Goal: Find specific page/section: Find specific page/section

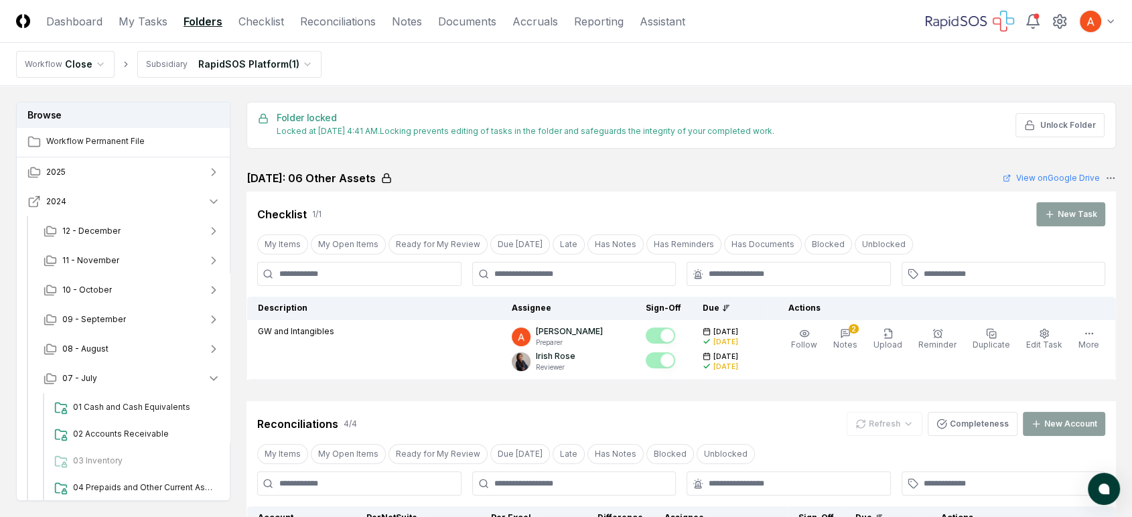
click at [123, 192] on button "2024" at bounding box center [124, 201] width 214 height 29
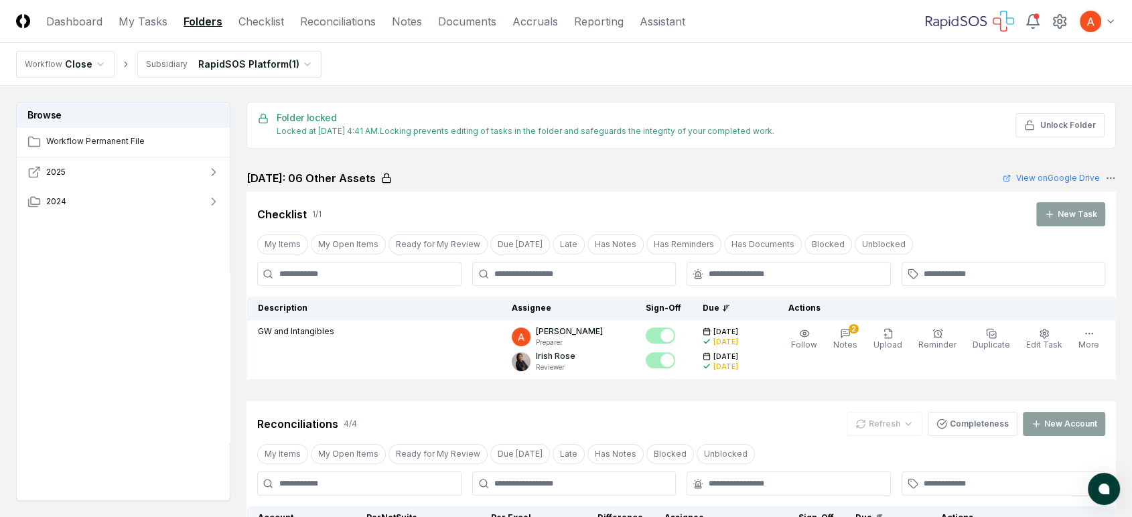
click at [123, 165] on button "2025" at bounding box center [124, 171] width 214 height 29
click at [111, 231] on button "07 - July" at bounding box center [132, 230] width 198 height 29
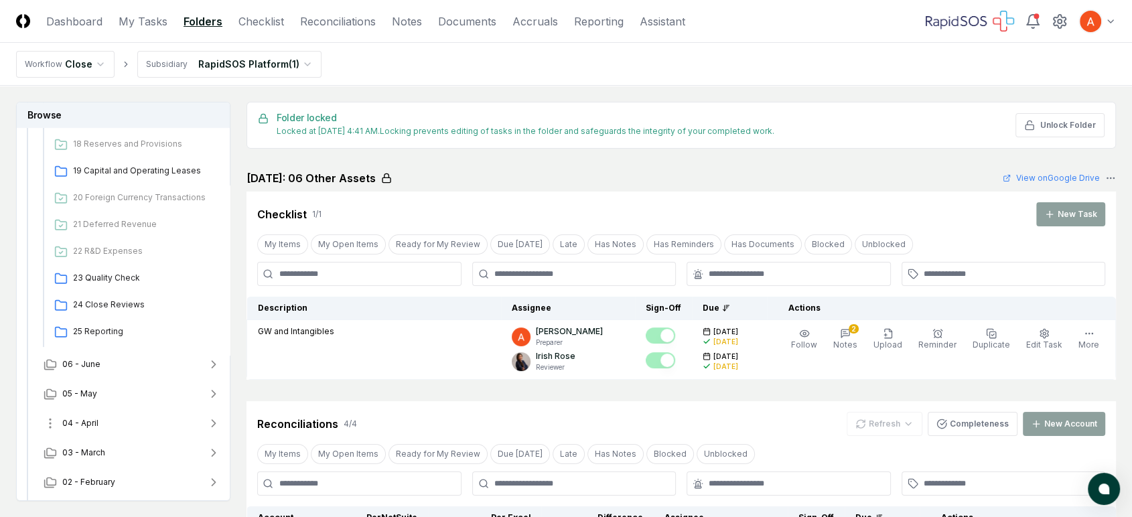
scroll to position [656, 0]
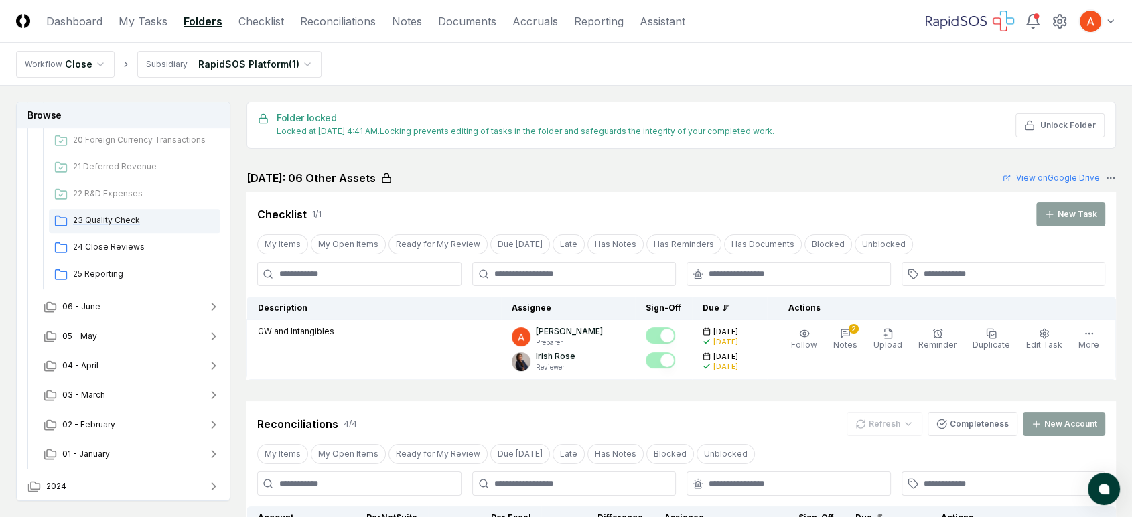
click at [145, 220] on span "23 Quality Check" at bounding box center [144, 220] width 142 height 12
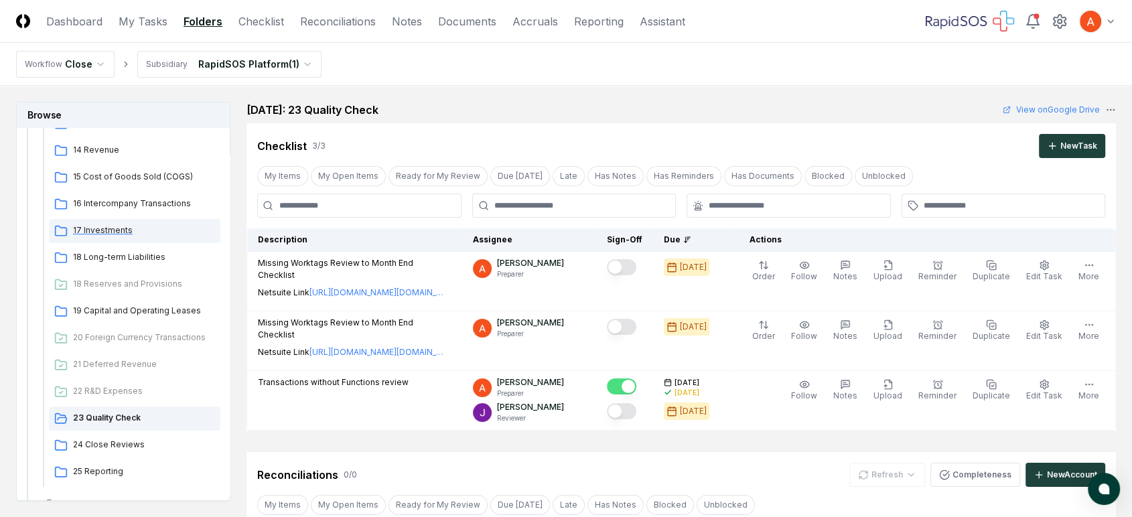
scroll to position [433, 0]
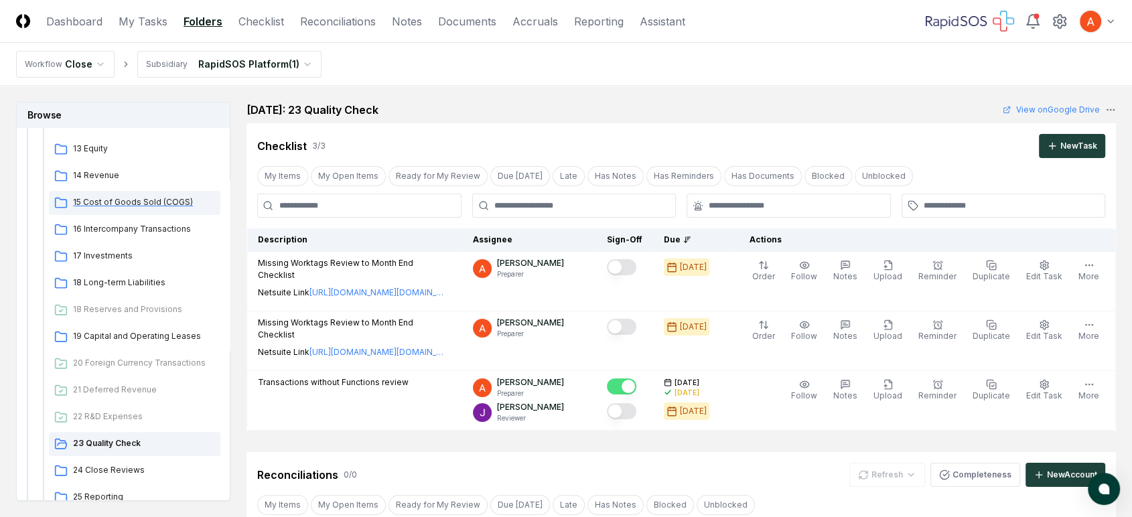
click at [153, 202] on span "15 Cost of Goods Sold (COGS)" at bounding box center [144, 202] width 142 height 12
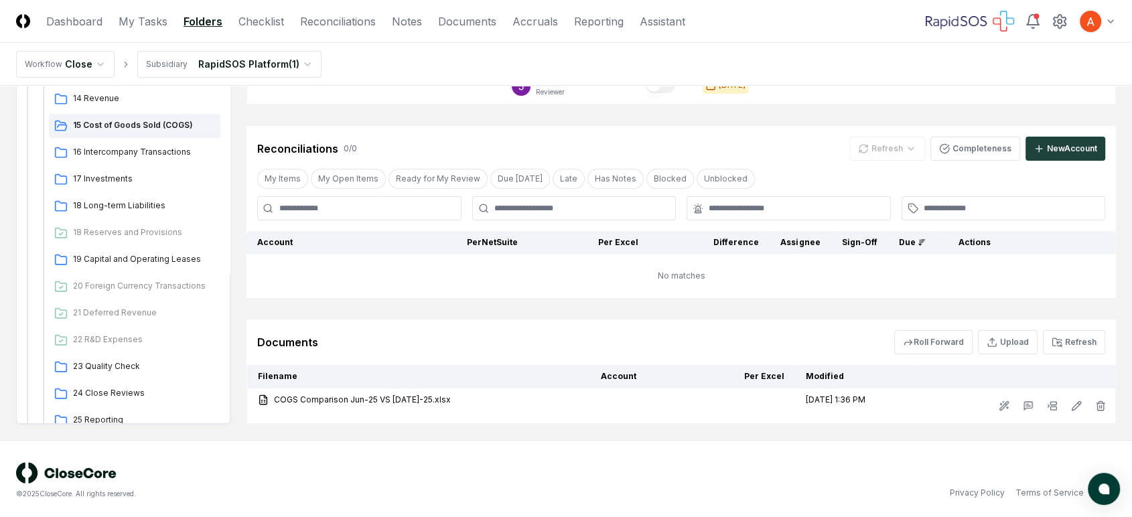
scroll to position [209, 0]
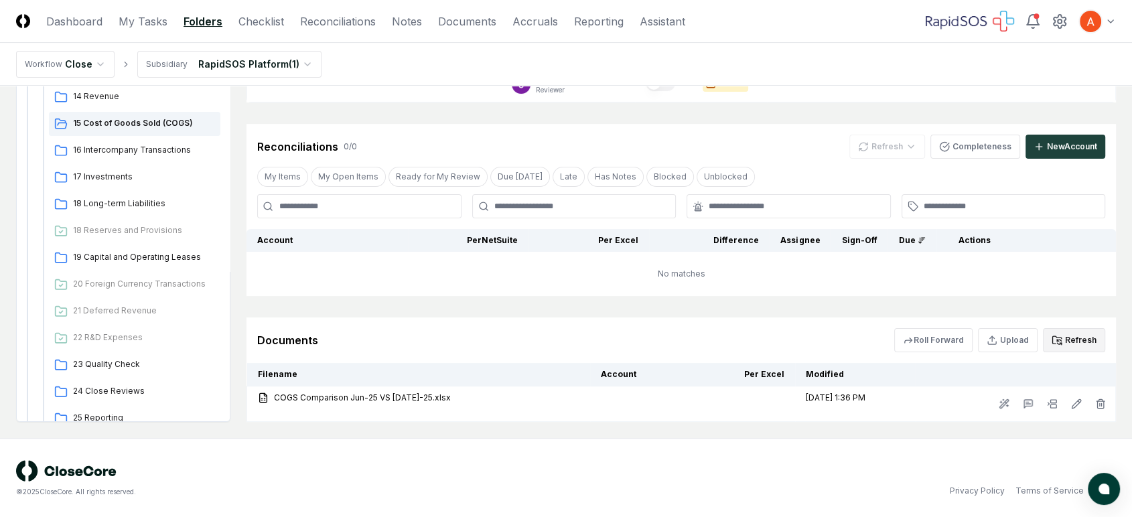
click at [1061, 335] on icon at bounding box center [1057, 340] width 11 height 11
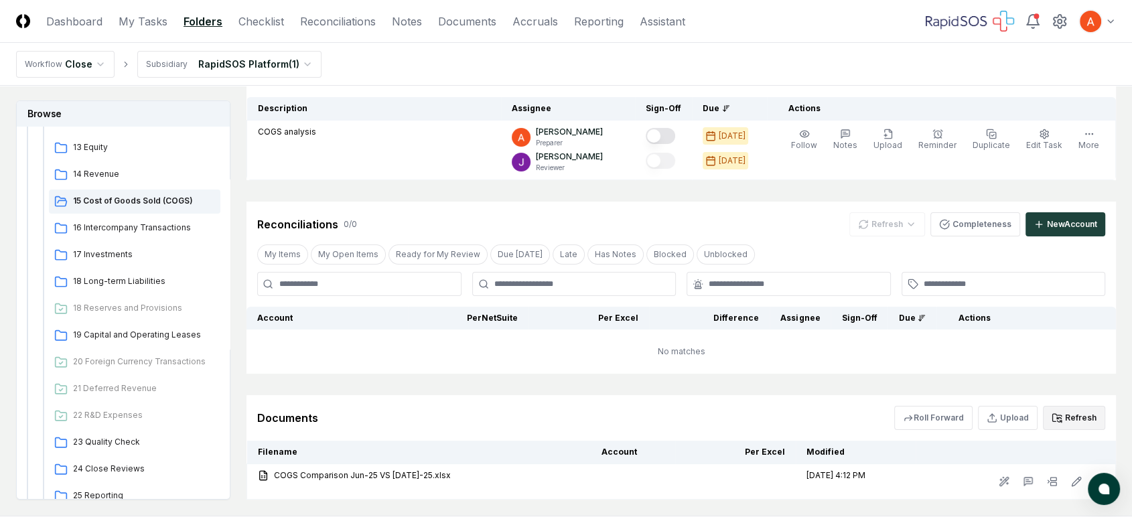
scroll to position [60, 0]
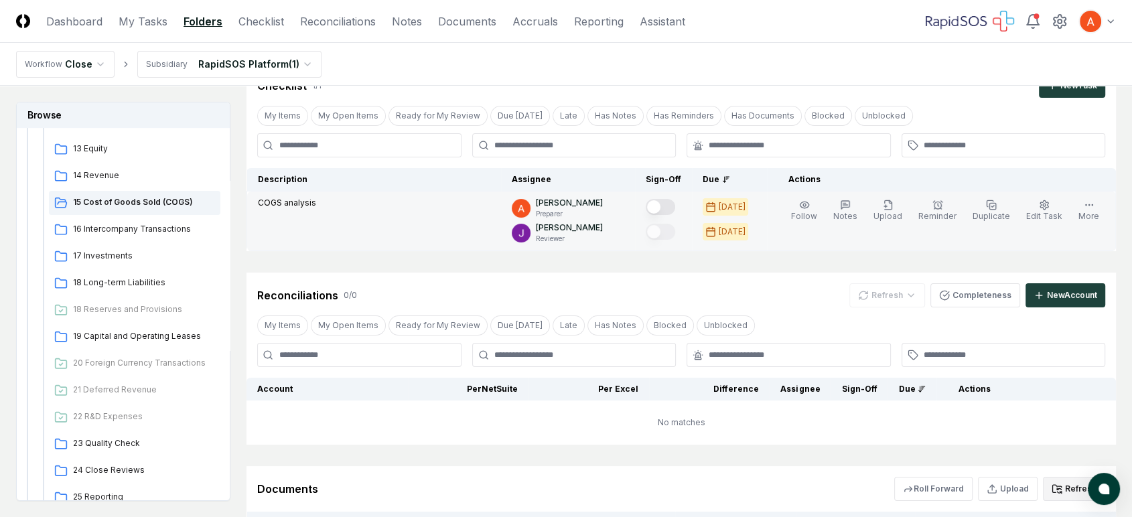
click at [667, 200] on button "Mark complete" at bounding box center [660, 207] width 29 height 16
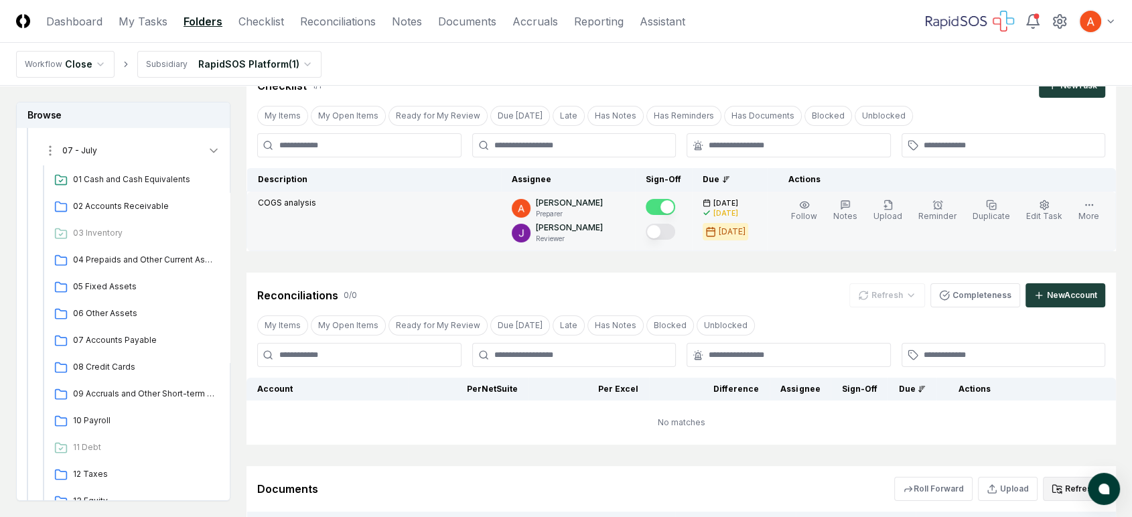
scroll to position [0, 0]
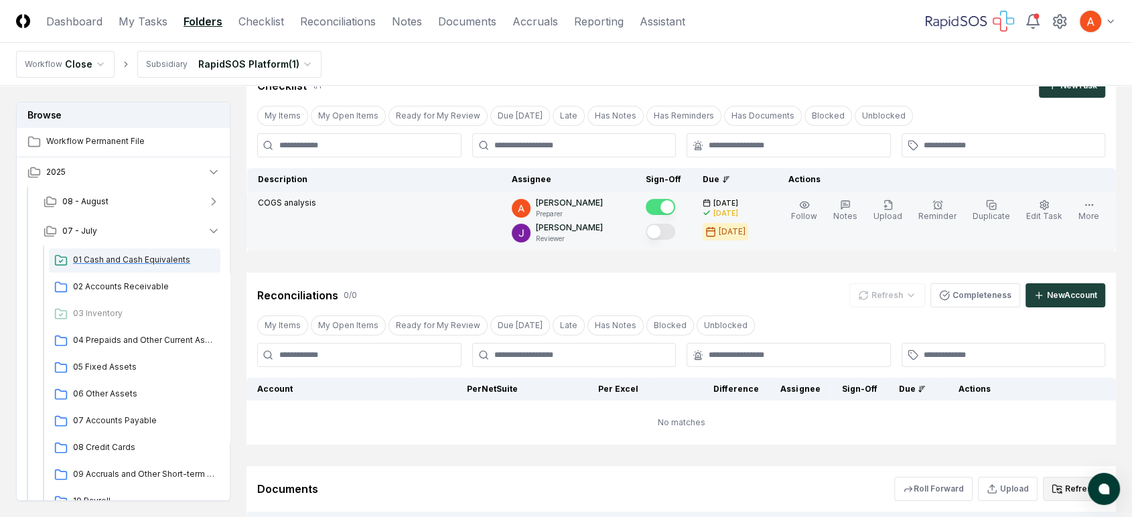
click at [107, 259] on span "01 Cash and Cash Equivalents" at bounding box center [144, 260] width 142 height 12
click at [109, 285] on span "02 Accounts Receivable" at bounding box center [144, 287] width 142 height 12
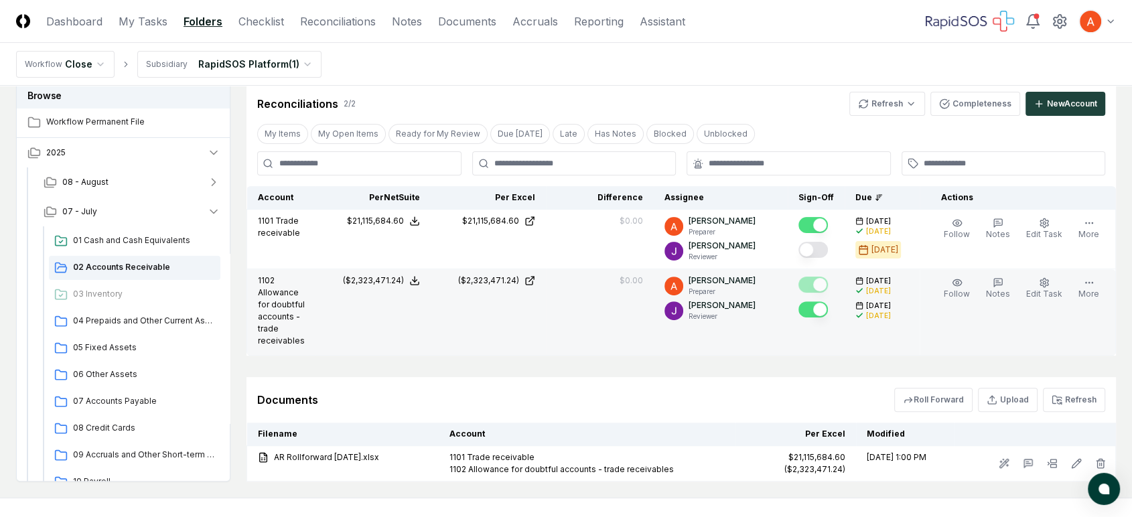
scroll to position [372, 0]
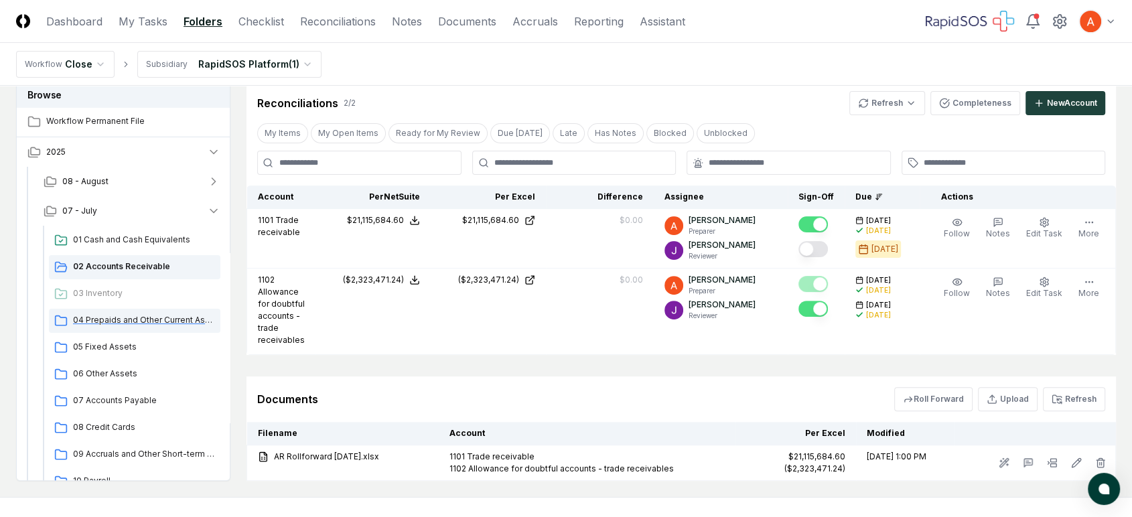
click at [122, 324] on span "04 Prepaids and Other Current Assets" at bounding box center [144, 320] width 142 height 12
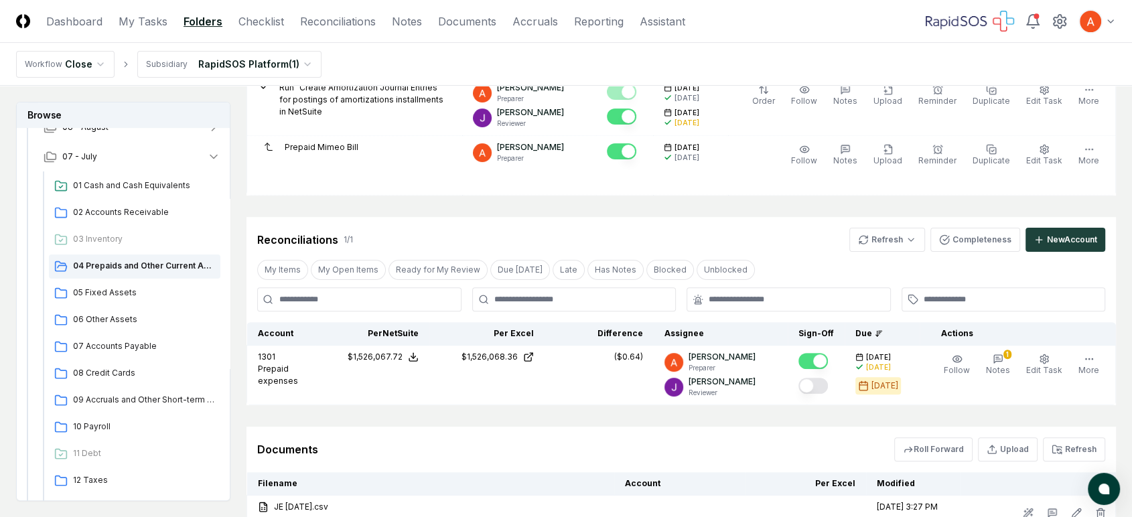
scroll to position [446, 0]
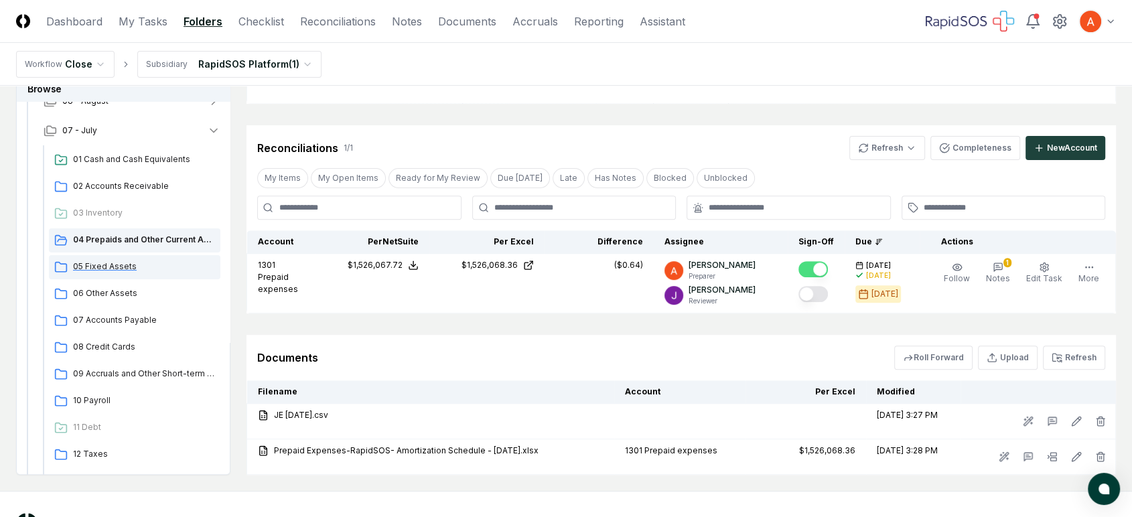
click at [155, 264] on span "05 Fixed Assets" at bounding box center [144, 267] width 142 height 12
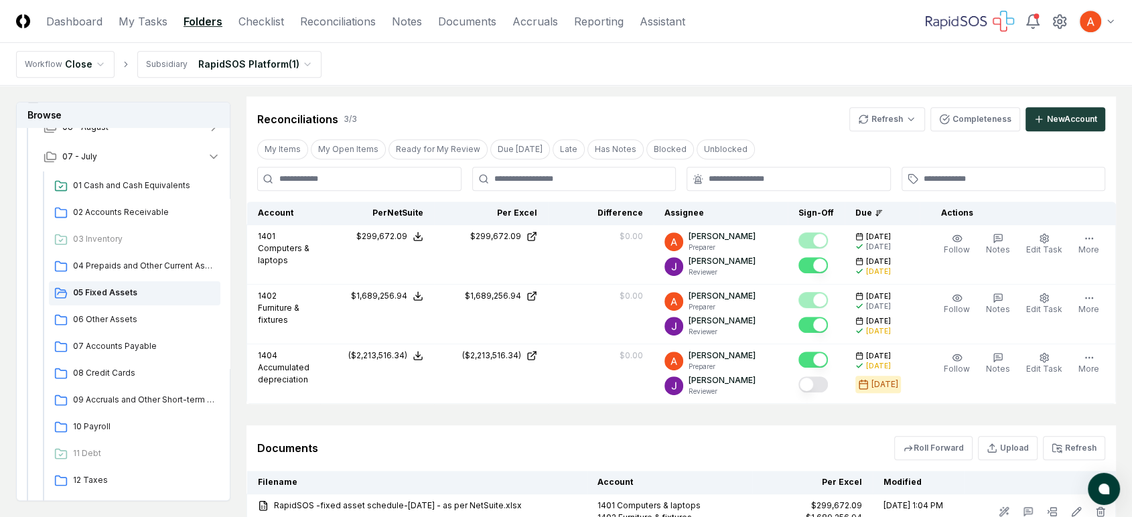
scroll to position [744, 0]
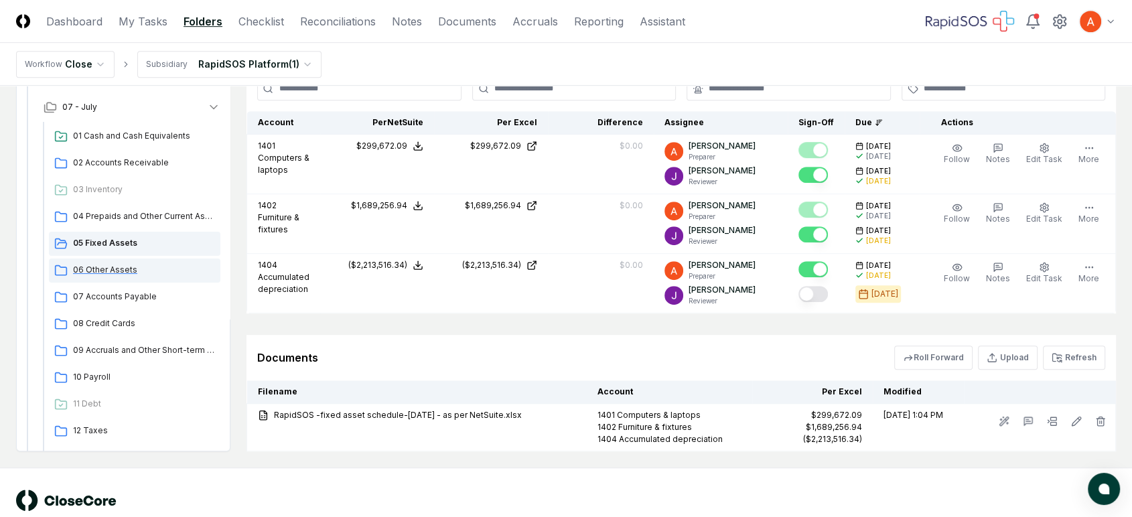
click at [146, 267] on span "06 Other Assets" at bounding box center [144, 270] width 142 height 12
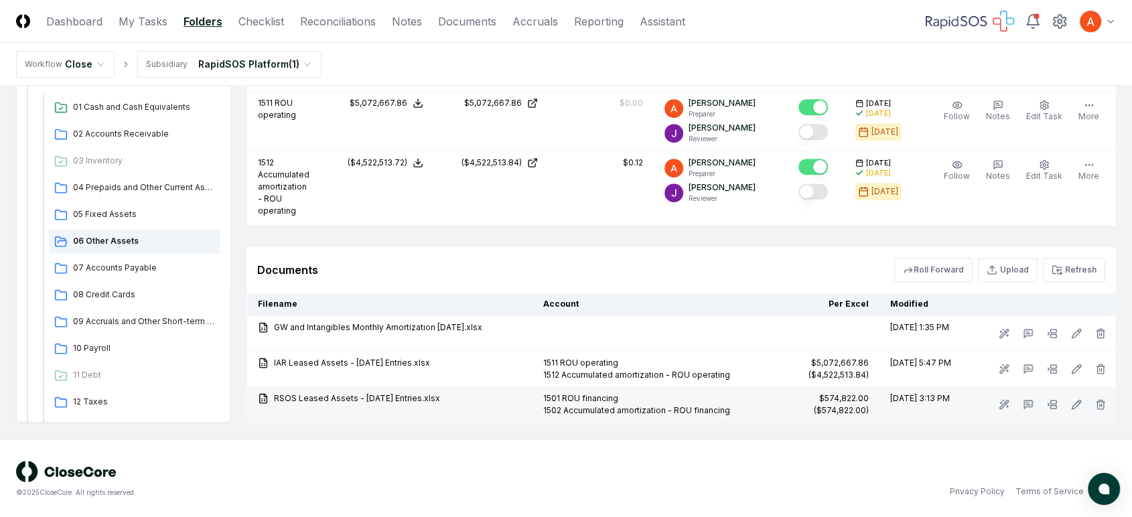
scroll to position [564, 0]
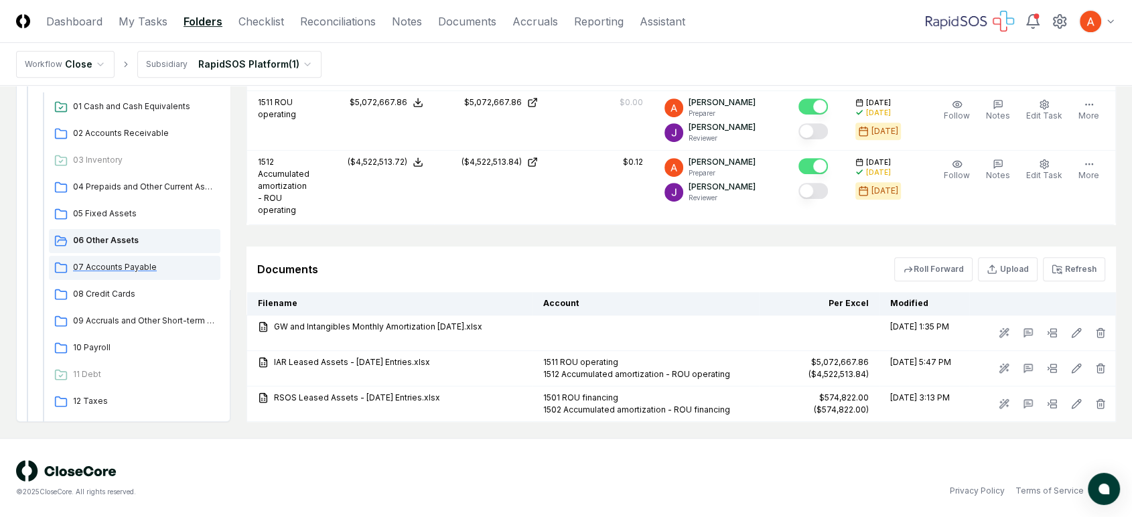
click at [141, 261] on span "07 Accounts Payable" at bounding box center [144, 267] width 142 height 12
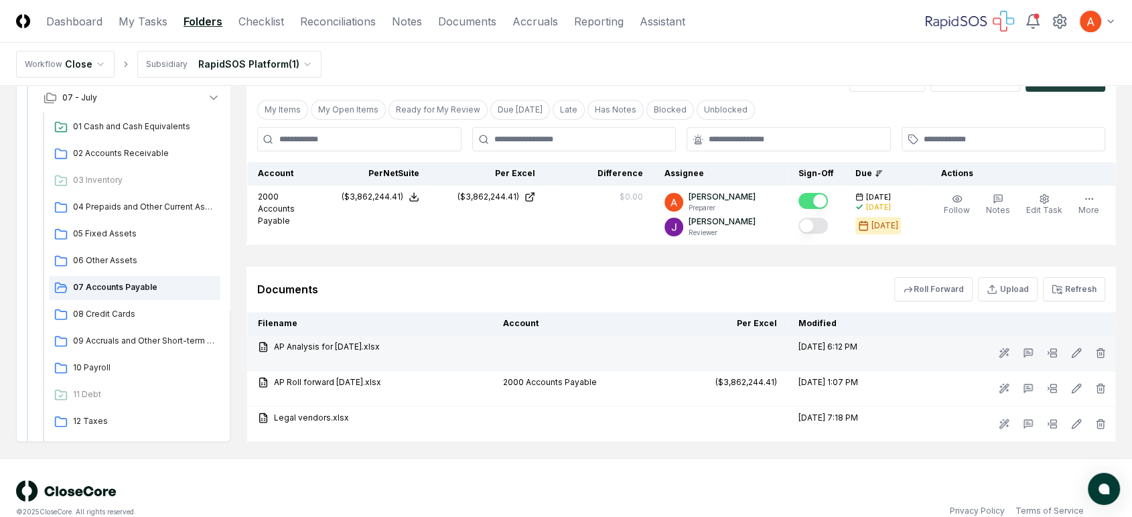
scroll to position [356, 0]
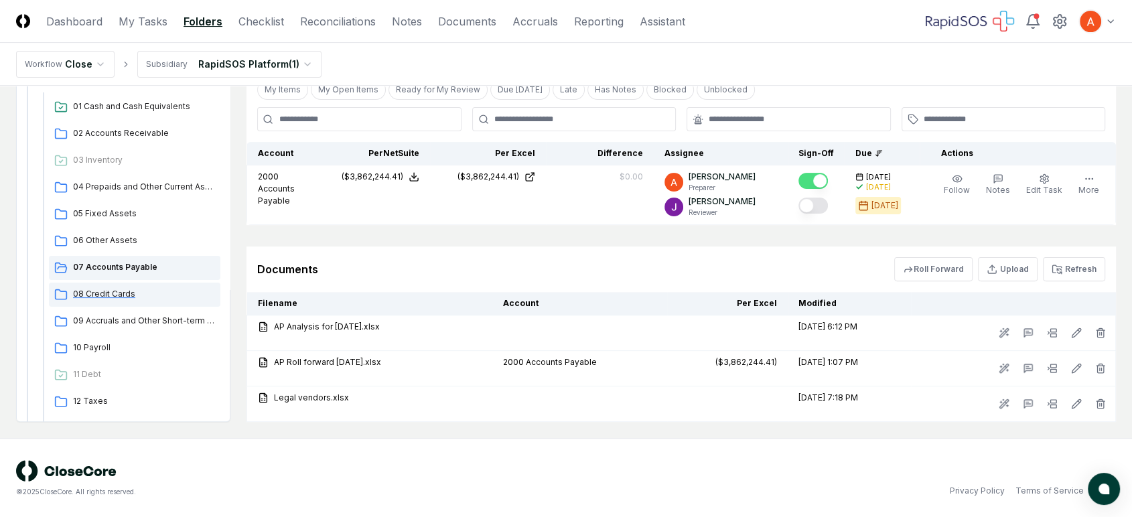
click at [108, 284] on div "08 Credit Cards" at bounding box center [135, 295] width 172 height 24
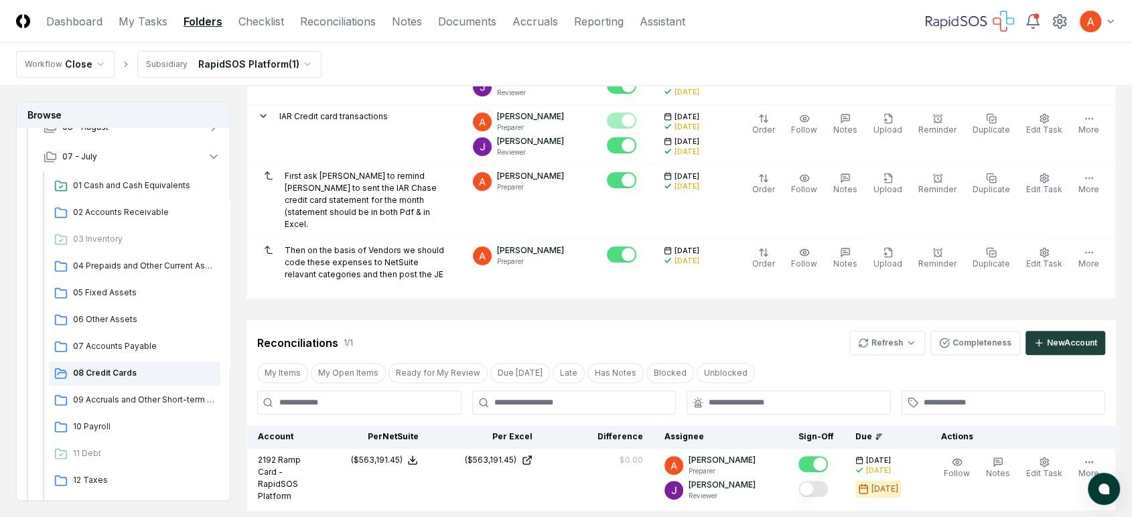
scroll to position [521, 0]
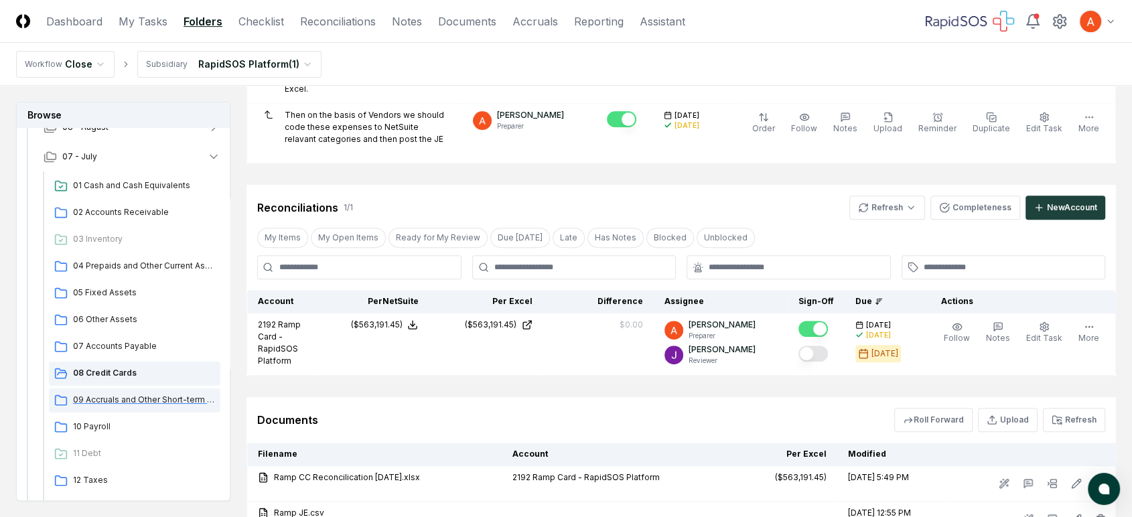
click at [123, 389] on div "09 Accruals and Other Short-term Liabilities" at bounding box center [135, 401] width 172 height 24
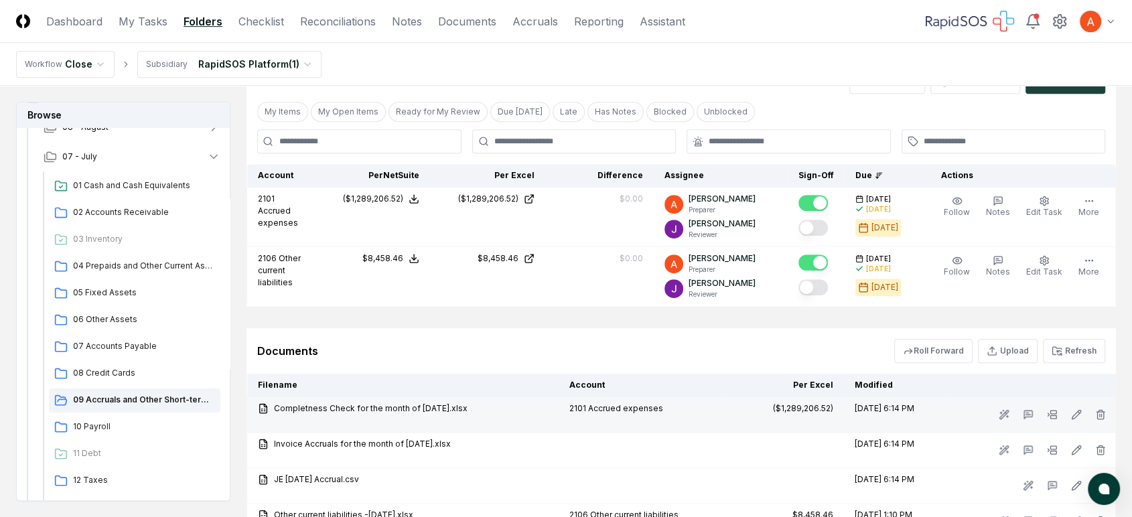
scroll to position [691, 0]
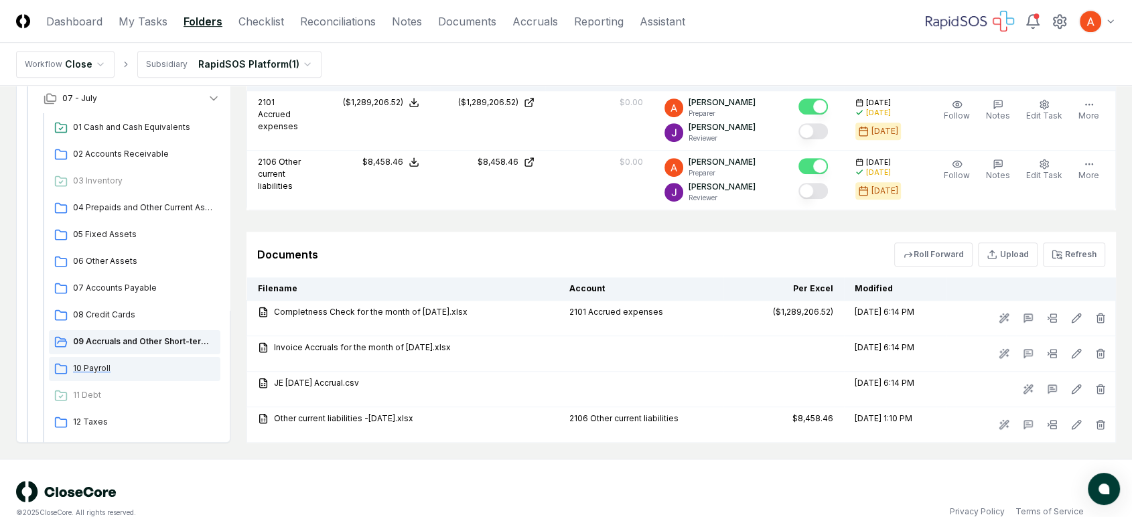
click at [114, 362] on span "10 Payroll" at bounding box center [144, 368] width 142 height 12
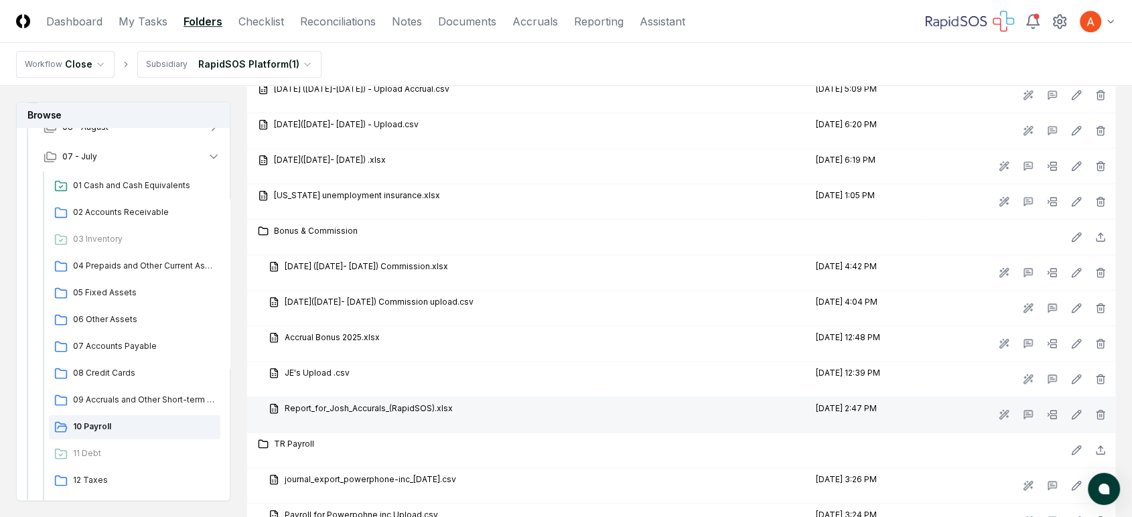
scroll to position [1042, 0]
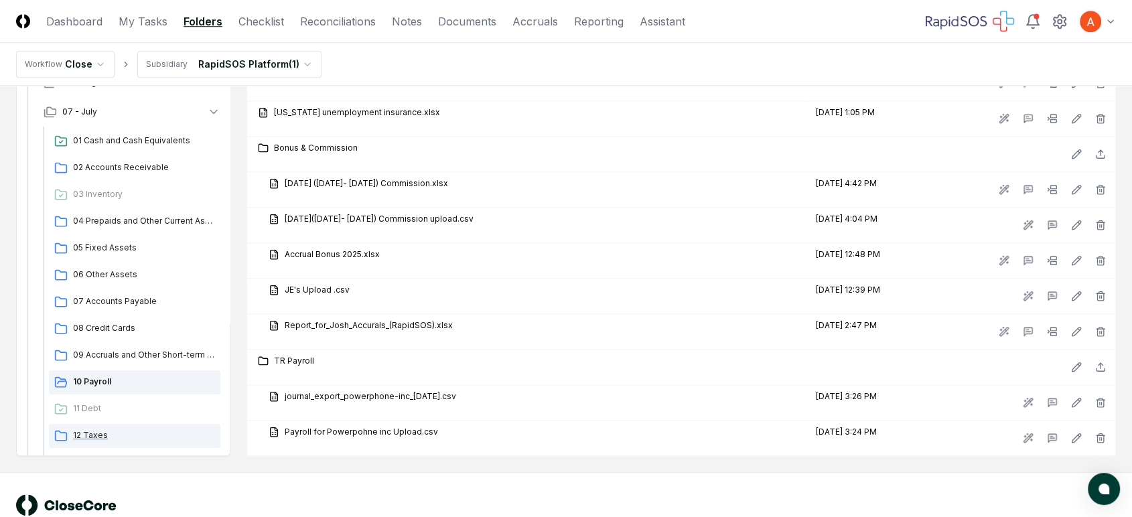
click at [109, 424] on div "12 Taxes" at bounding box center [135, 436] width 172 height 24
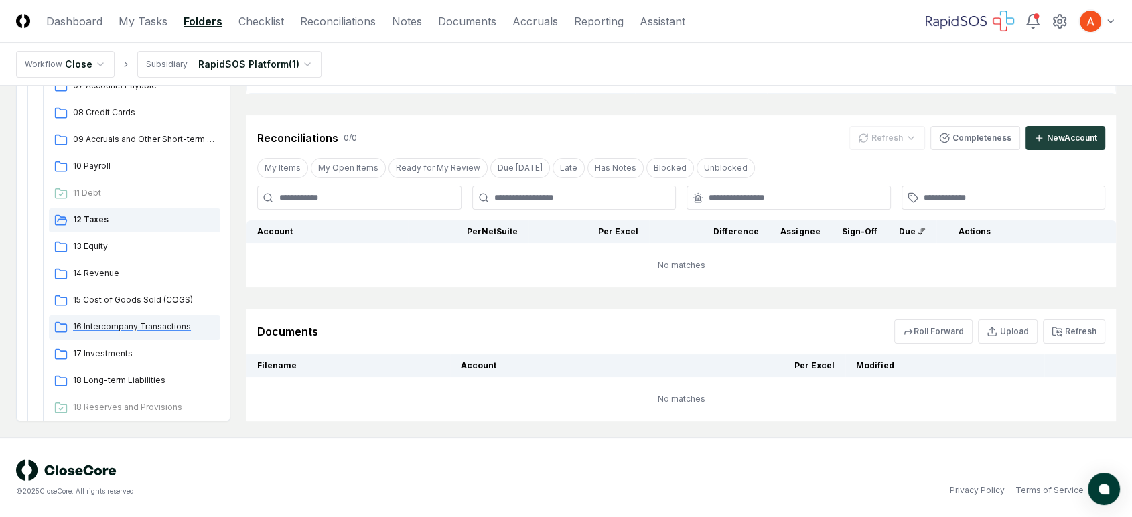
scroll to position [297, 0]
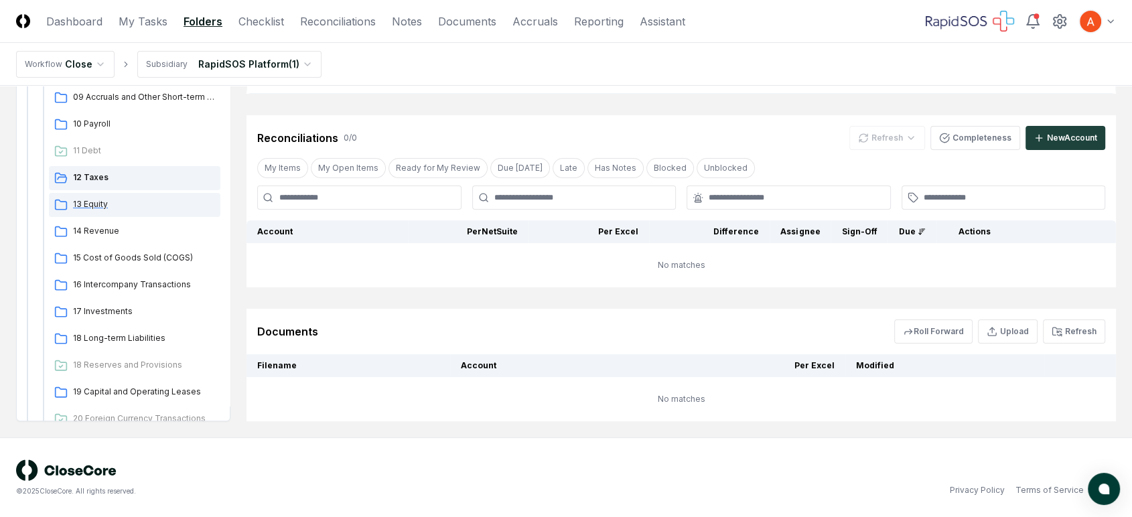
click at [139, 206] on span "13 Equity" at bounding box center [144, 204] width 142 height 12
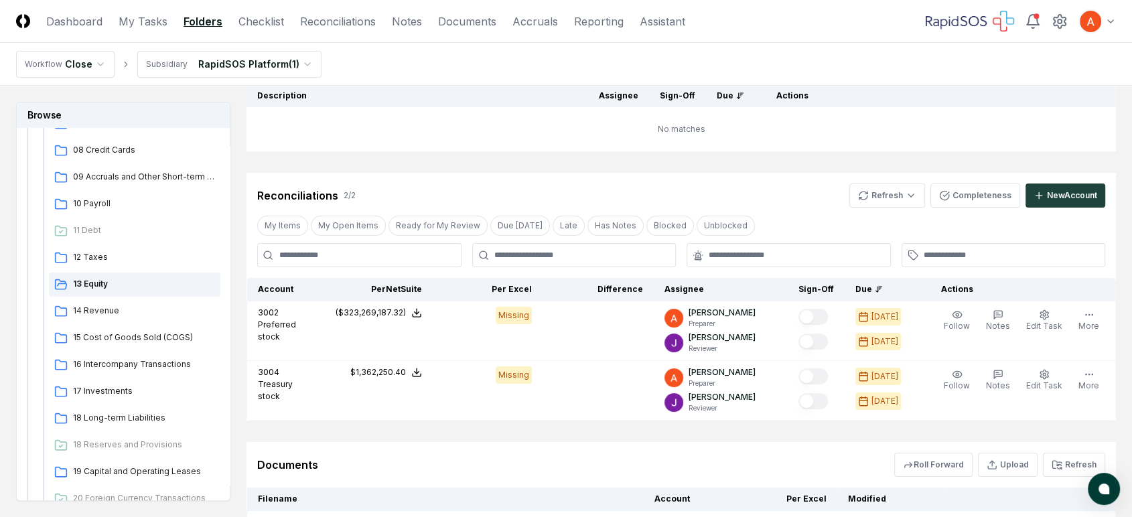
scroll to position [149, 0]
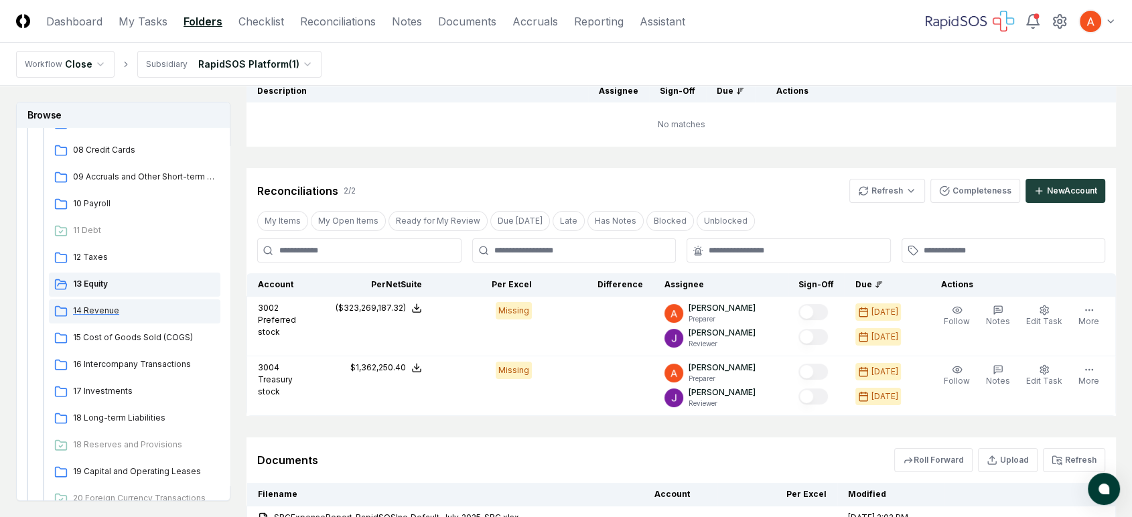
click at [163, 315] on span "14 Revenue" at bounding box center [144, 311] width 142 height 12
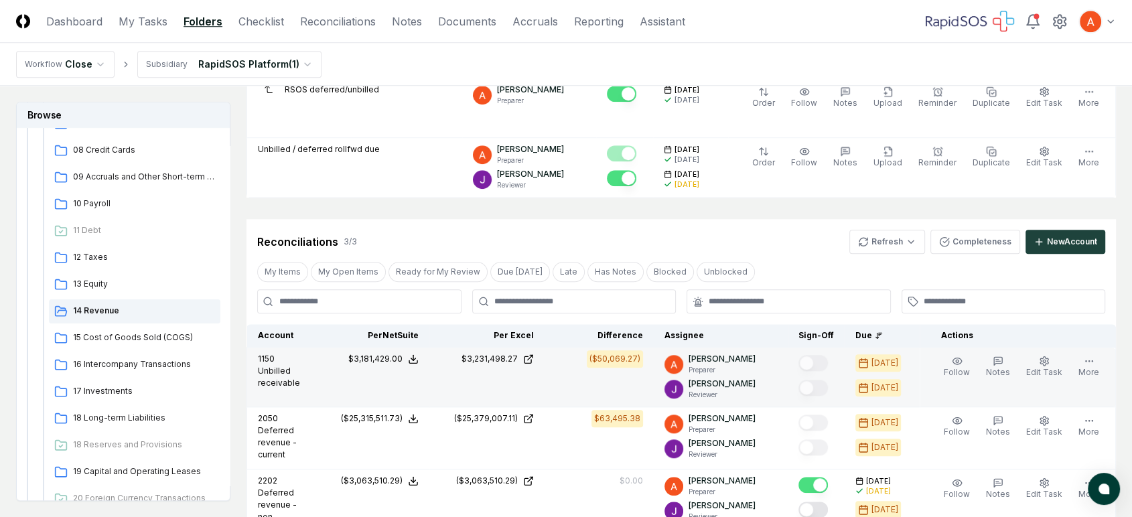
scroll to position [1340, 0]
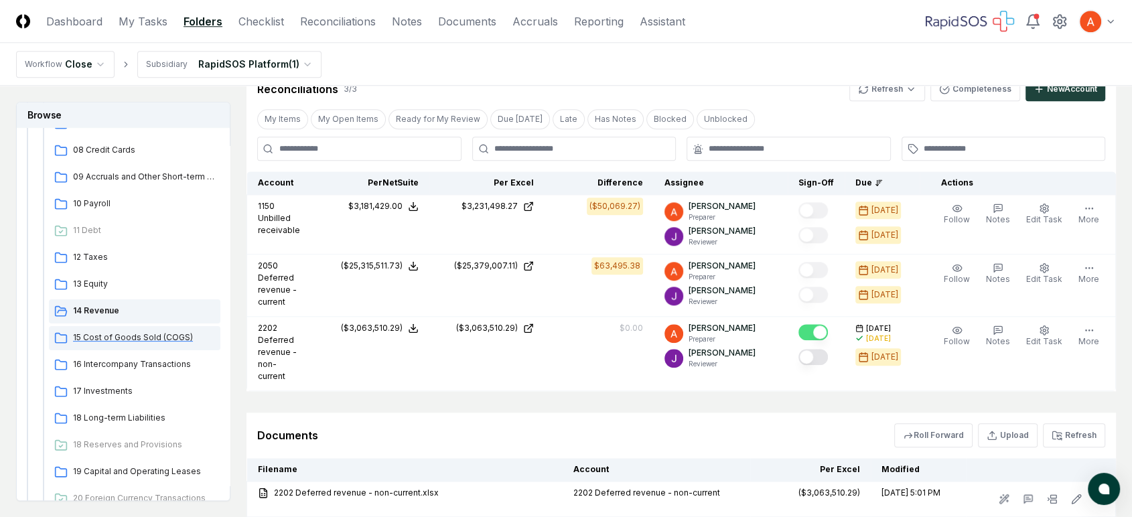
click at [145, 329] on div "15 Cost of Goods Sold (COGS)" at bounding box center [135, 338] width 172 height 24
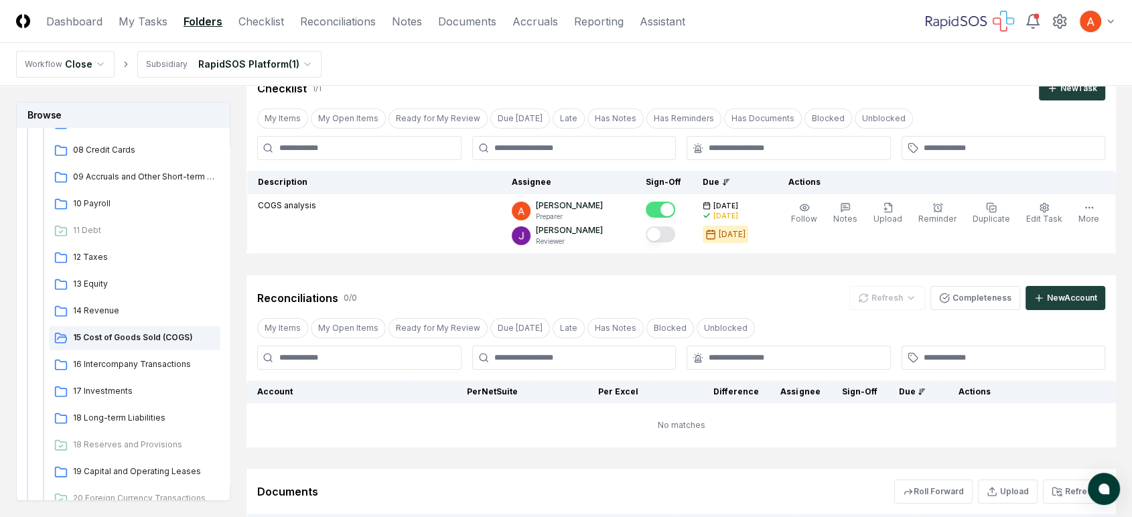
scroll to position [209, 0]
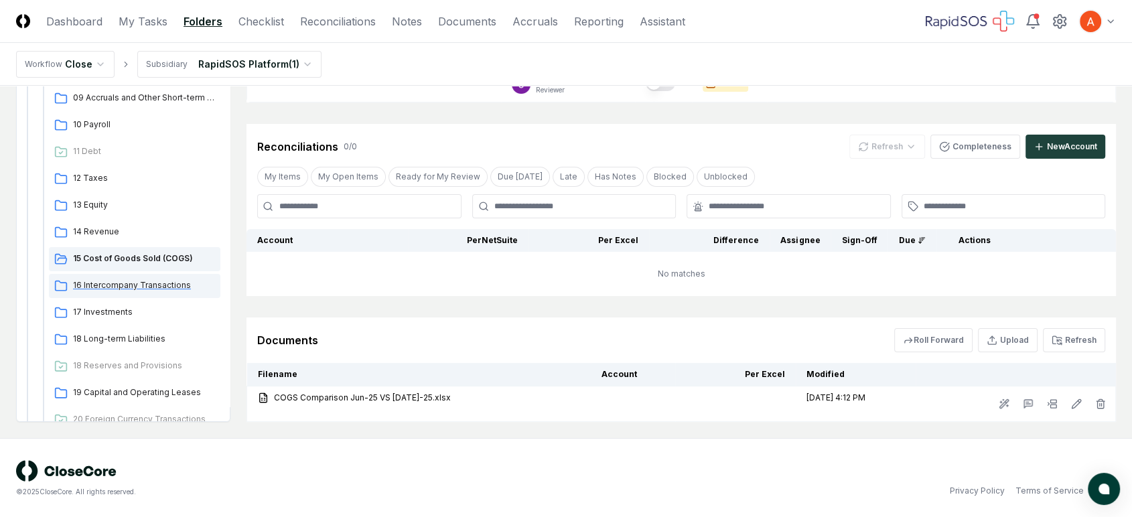
click at [149, 283] on span "16 Intercompany Transactions" at bounding box center [144, 285] width 142 height 12
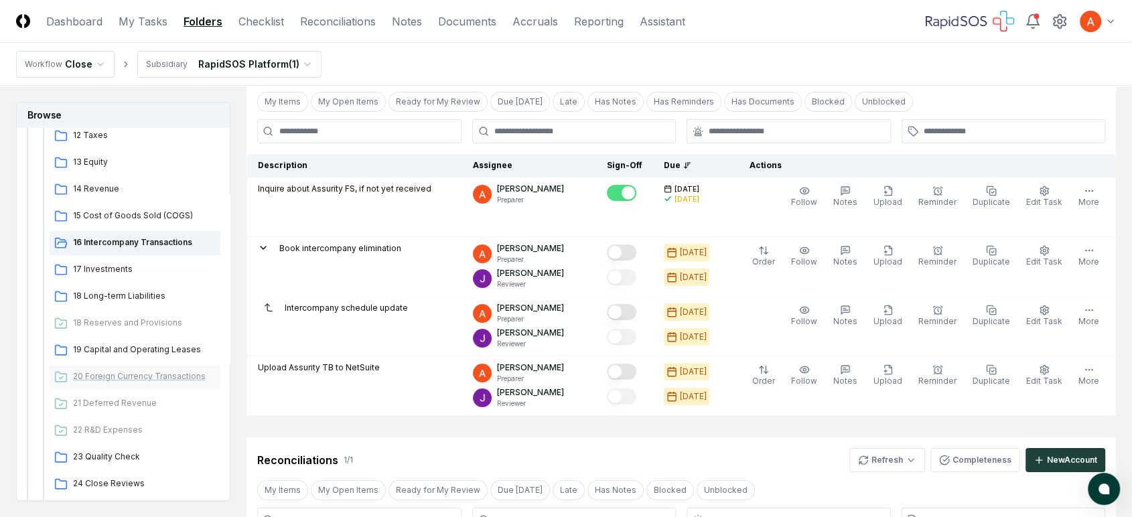
scroll to position [446, 0]
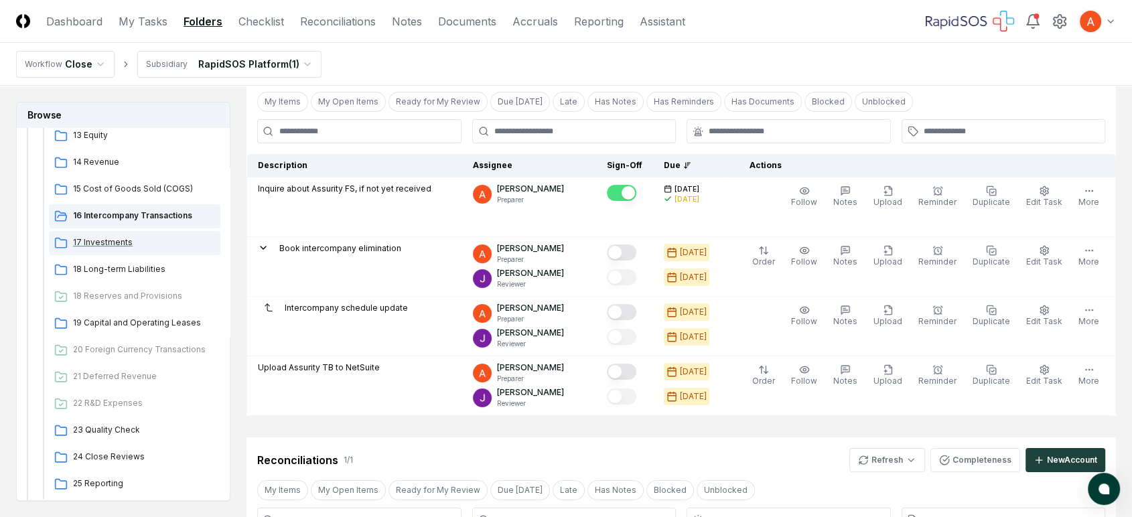
click at [150, 239] on span "17 Investments" at bounding box center [144, 243] width 142 height 12
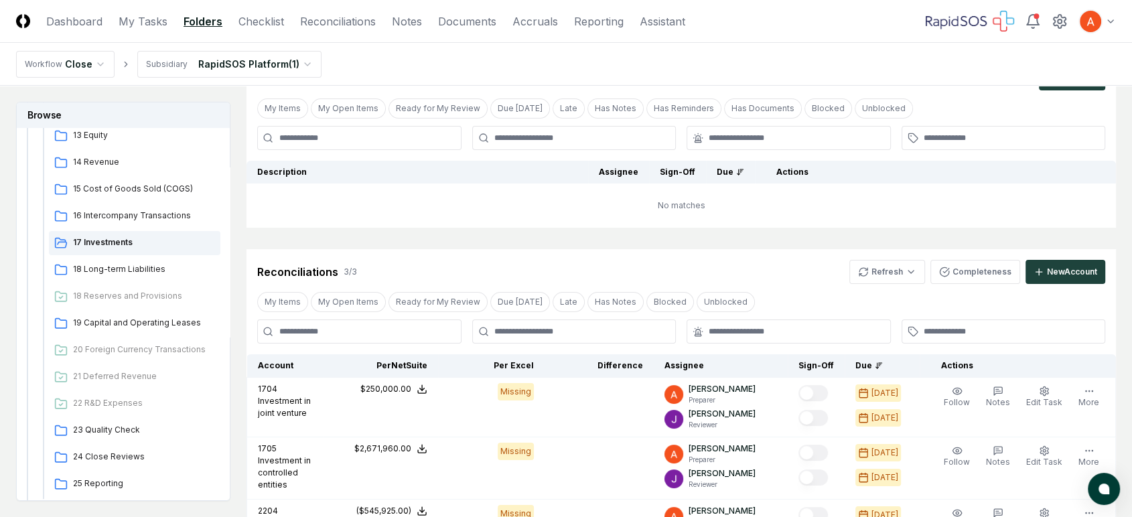
scroll to position [223, 0]
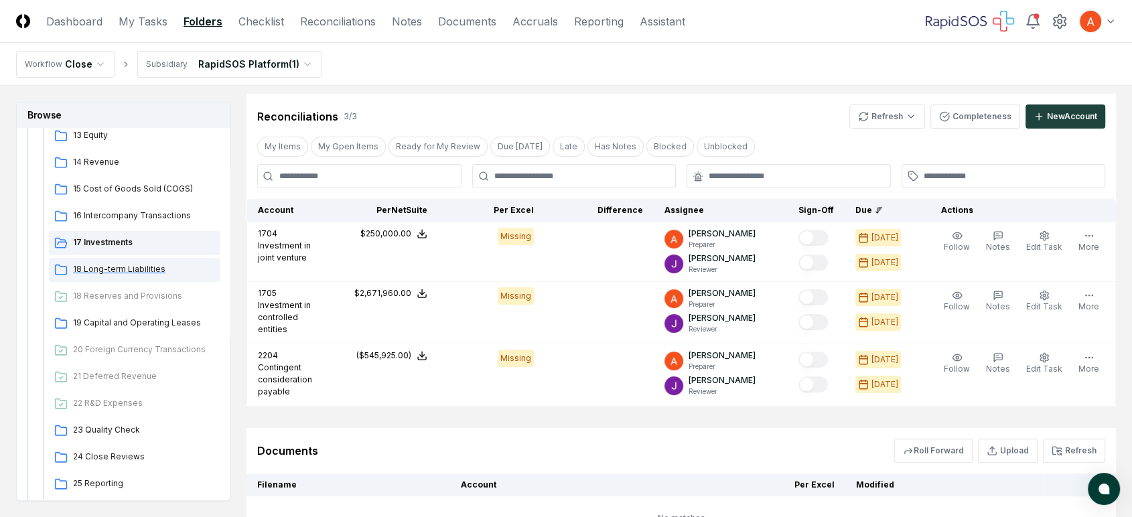
click at [133, 269] on span "18 Long-term Liabilities" at bounding box center [144, 269] width 142 height 12
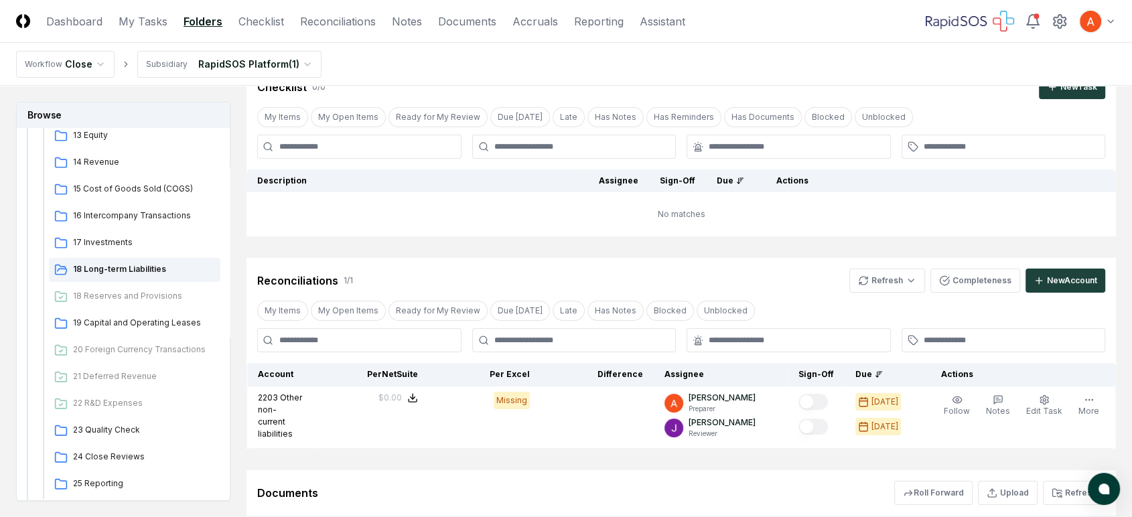
scroll to position [149, 0]
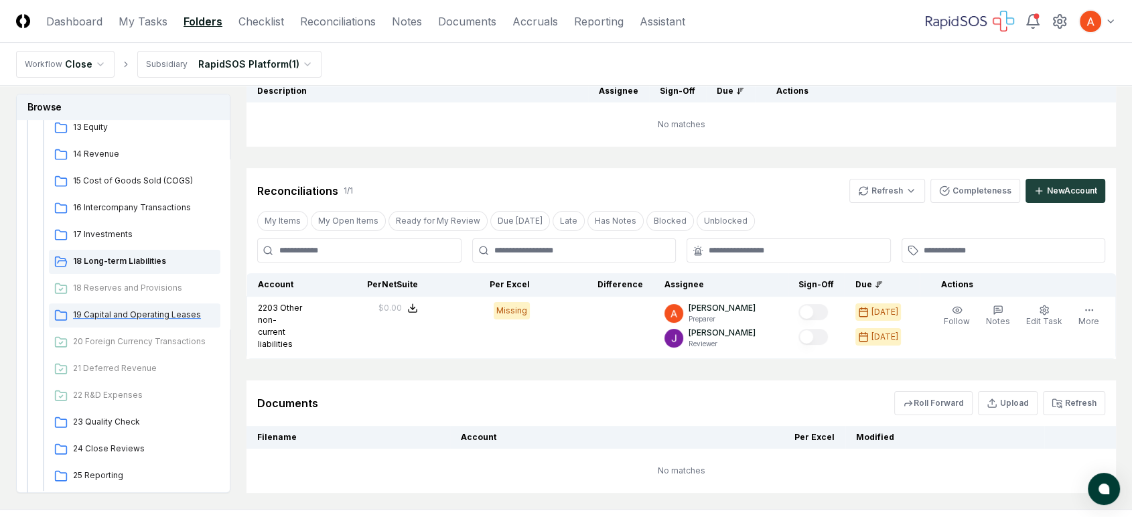
click at [124, 309] on span "19 Capital and Operating Leases" at bounding box center [144, 315] width 142 height 12
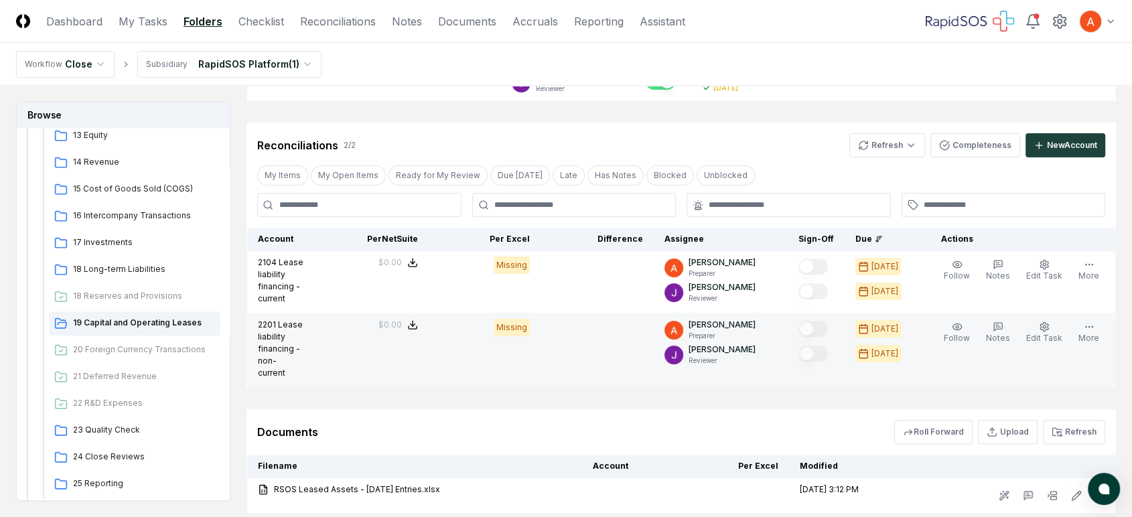
scroll to position [223, 0]
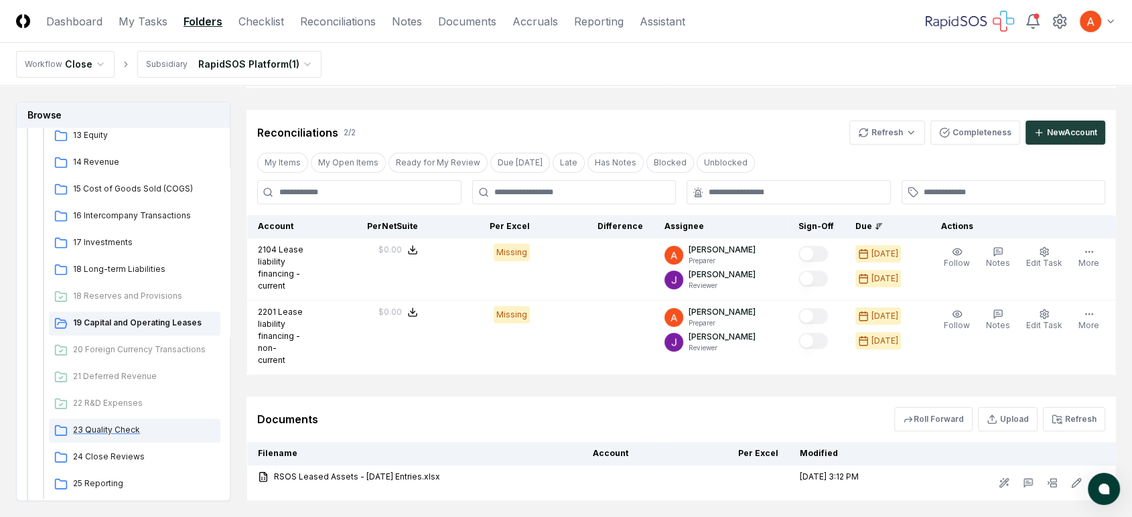
click at [119, 424] on span "23 Quality Check" at bounding box center [144, 430] width 142 height 12
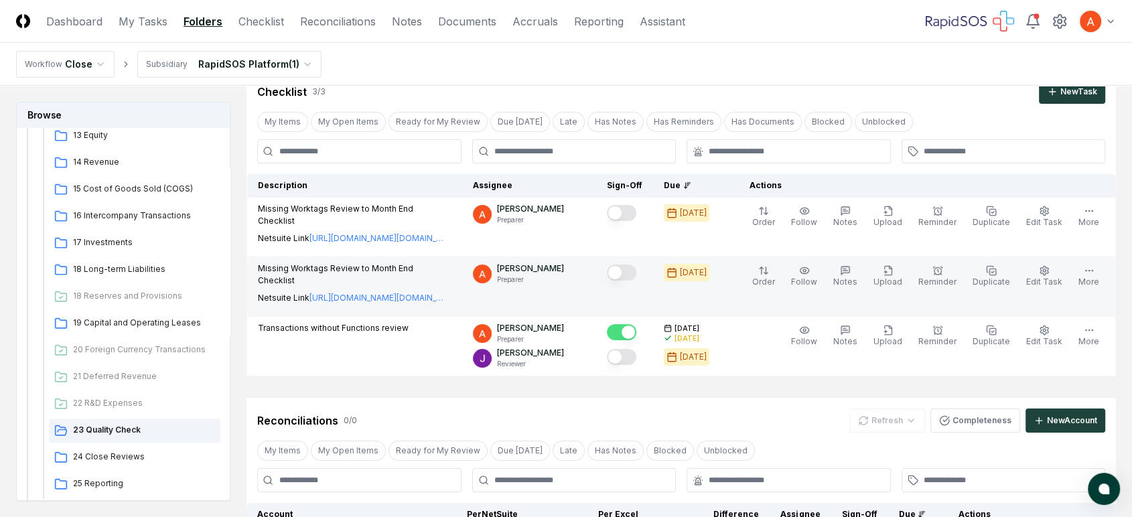
scroll to position [149, 0]
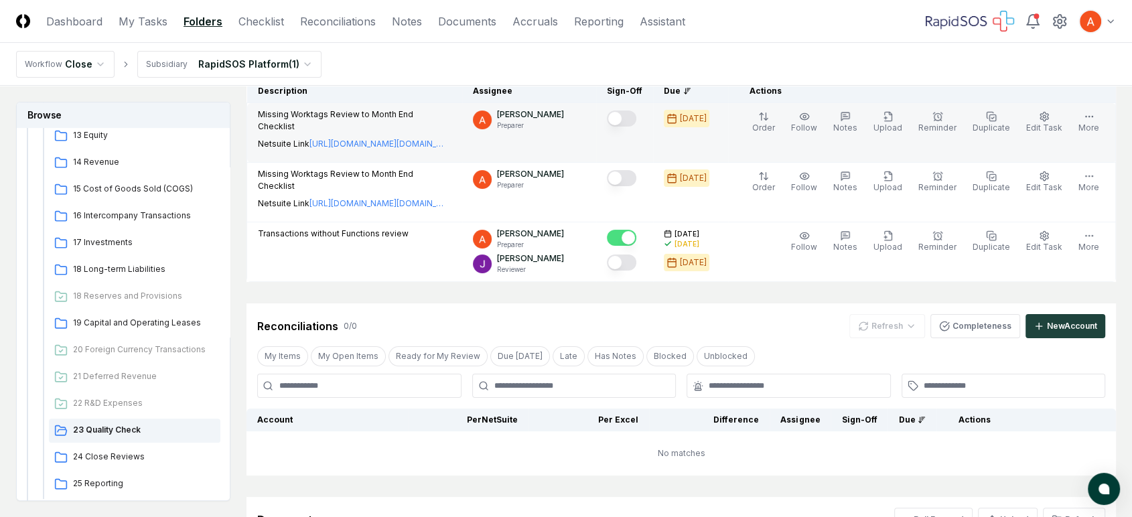
click at [632, 114] on button "Mark complete" at bounding box center [621, 119] width 29 height 16
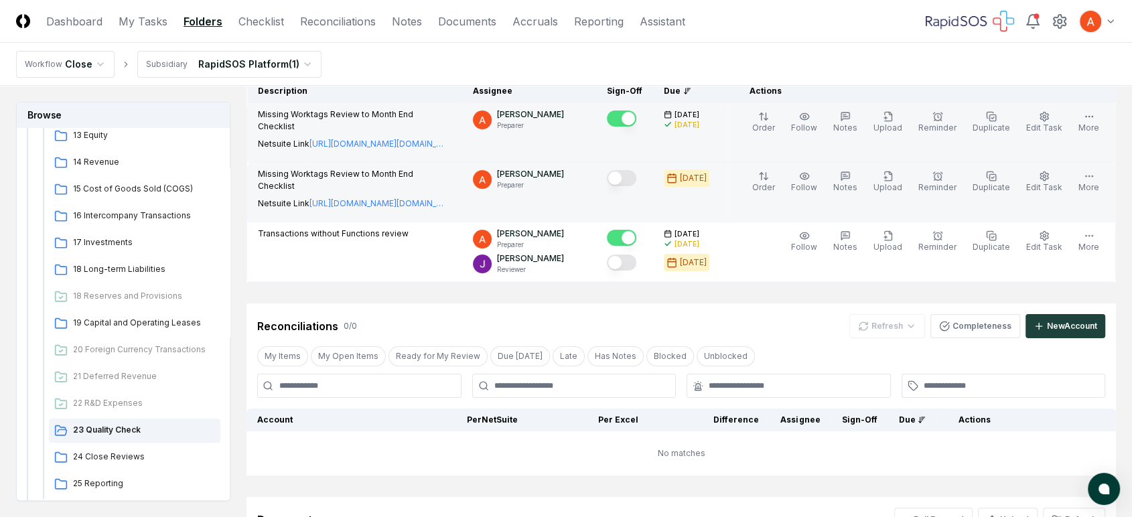
click at [632, 178] on button "Mark complete" at bounding box center [621, 178] width 29 height 16
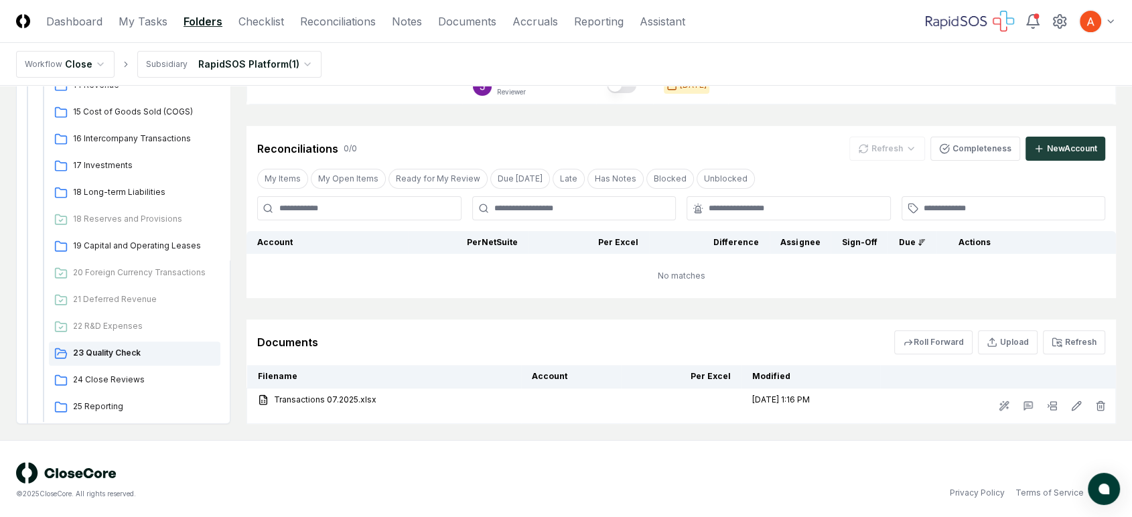
scroll to position [328, 0]
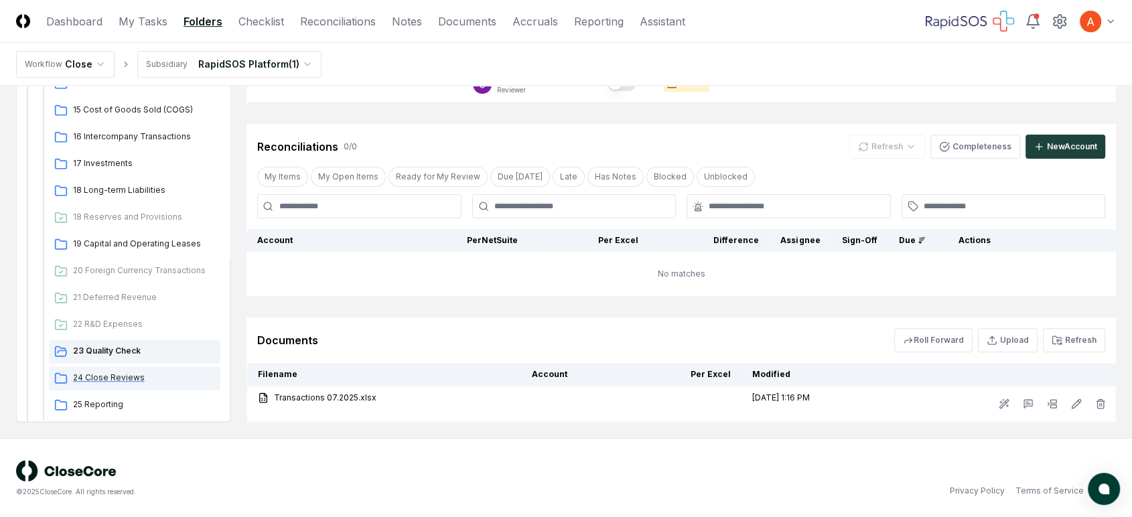
click at [171, 376] on span "24 Close Reviews" at bounding box center [144, 378] width 142 height 12
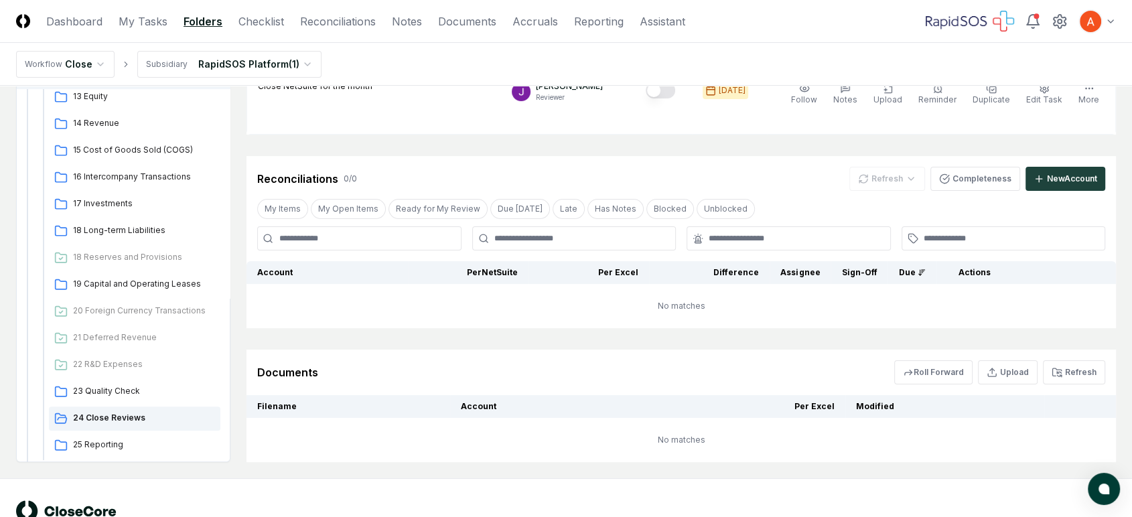
scroll to position [218, 0]
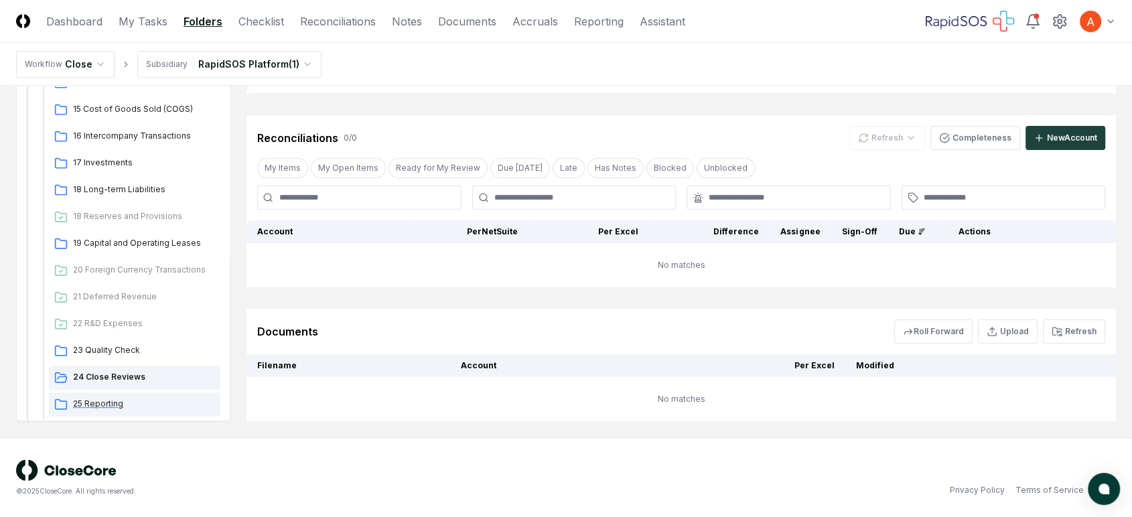
click at [102, 402] on span "25 Reporting" at bounding box center [144, 404] width 142 height 12
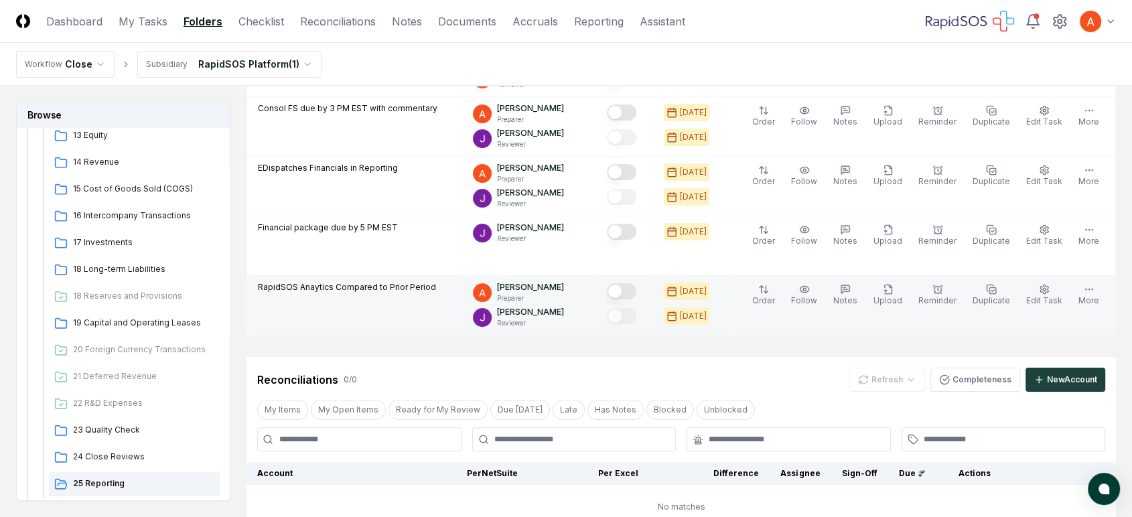
scroll to position [223, 0]
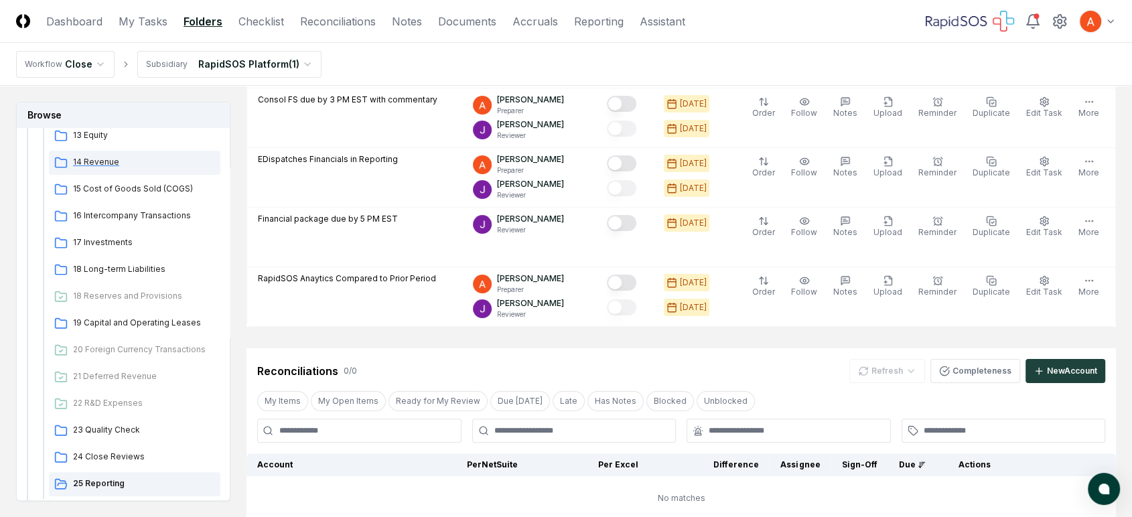
click at [157, 165] on span "14 Revenue" at bounding box center [144, 162] width 142 height 12
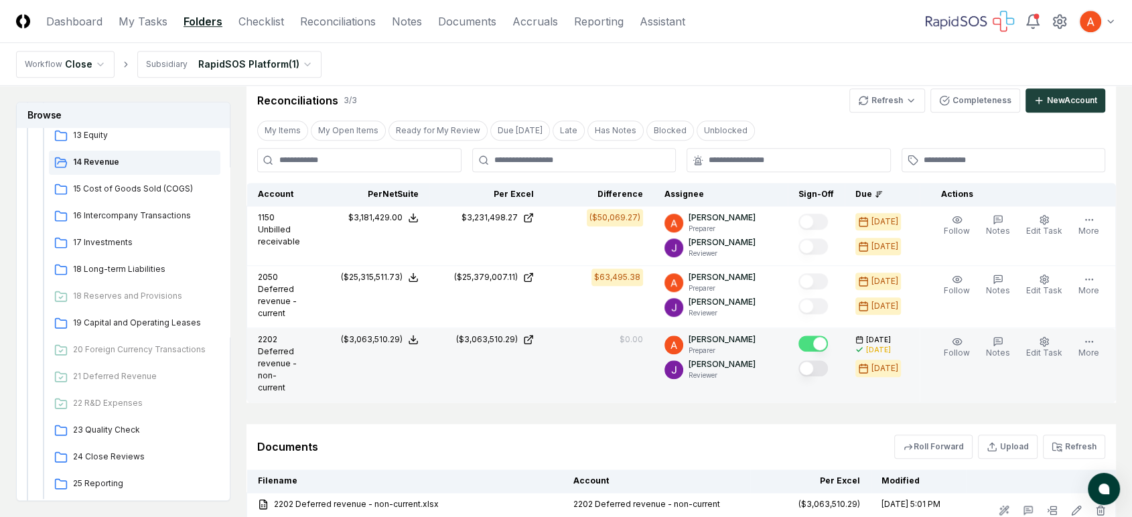
scroll to position [1340, 0]
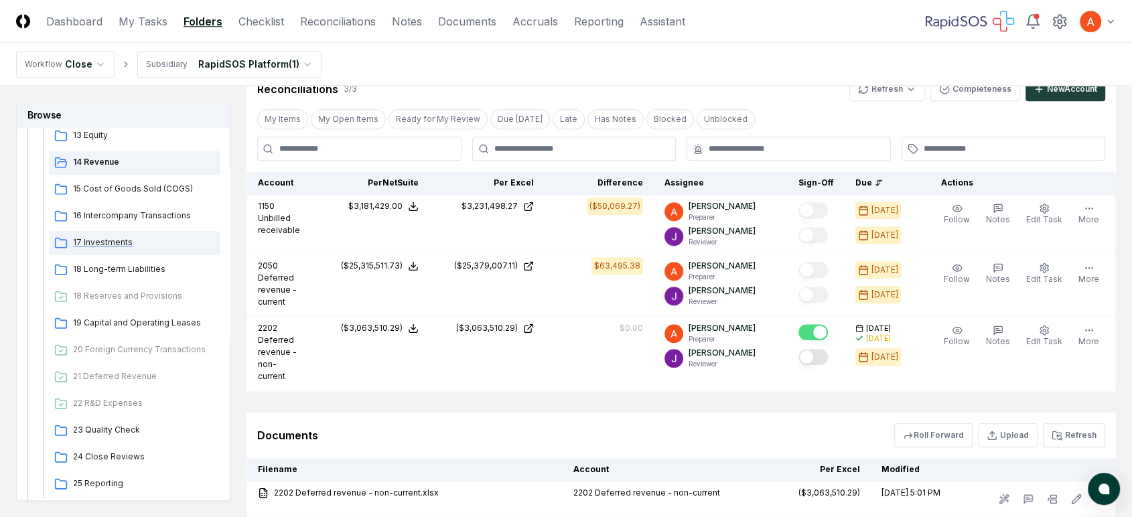
click at [127, 243] on span "17 Investments" at bounding box center [144, 243] width 142 height 12
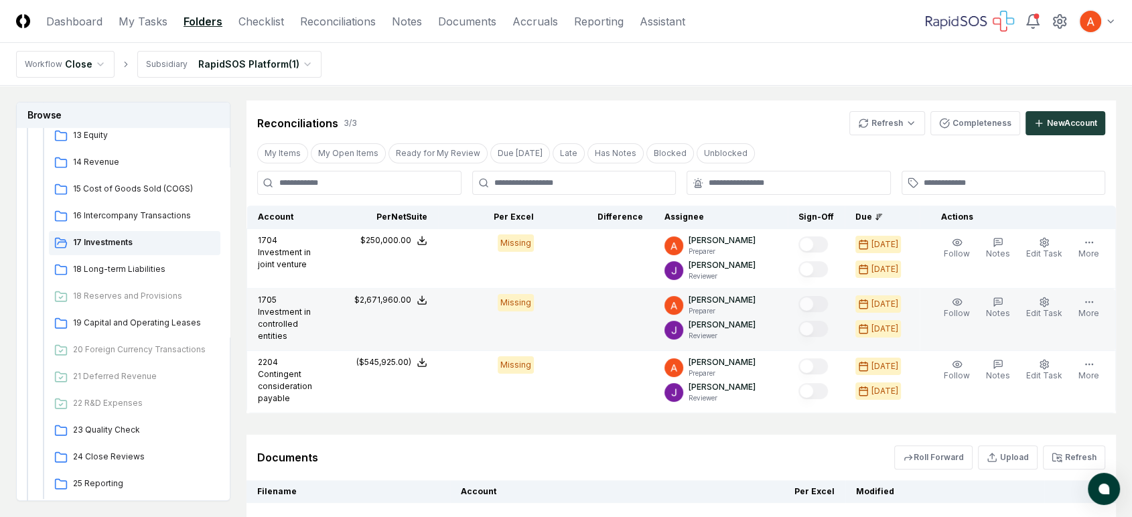
scroll to position [223, 0]
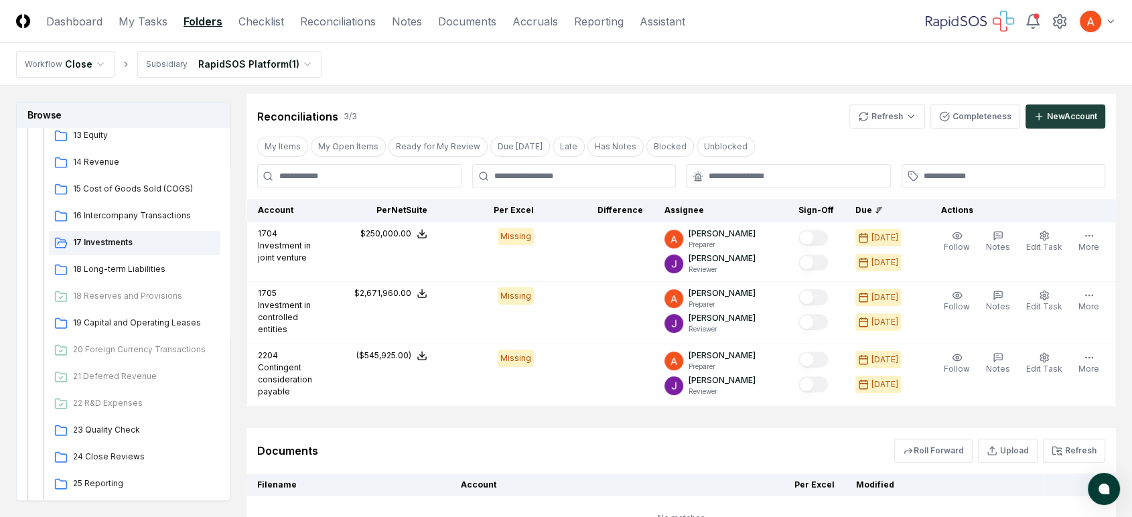
click at [462, 109] on div "Reconciliations 3 / 3 Refresh Completeness New Account" at bounding box center [681, 117] width 848 height 24
